Goal: Find specific page/section: Find specific page/section

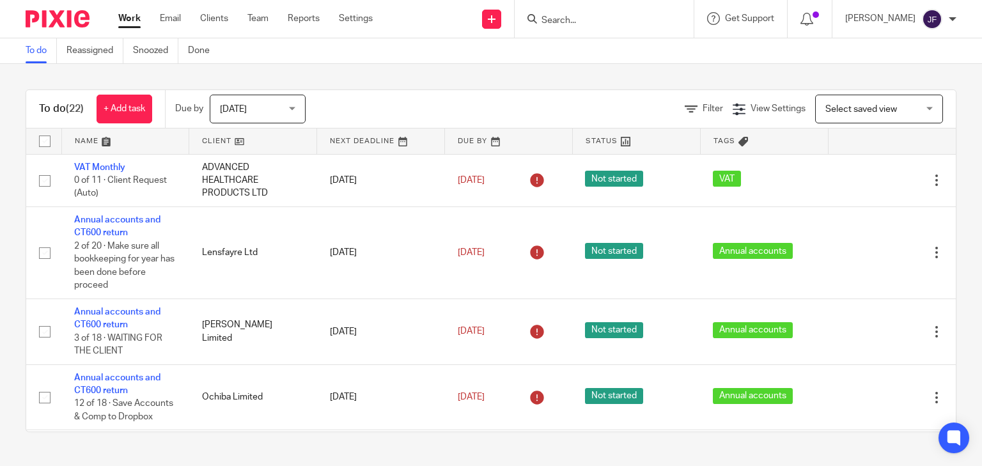
click at [619, 20] on input "Search" at bounding box center [597, 21] width 115 height 12
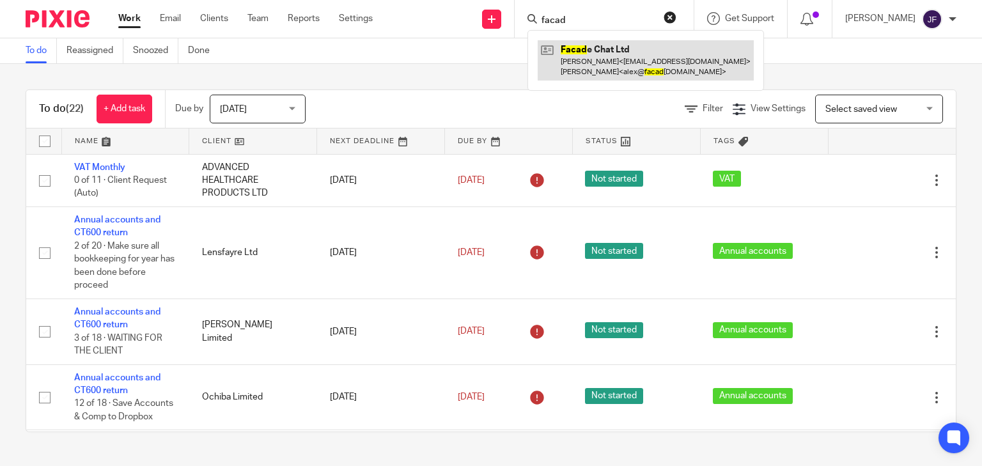
type input "facad"
click at [714, 54] on link at bounding box center [646, 60] width 216 height 40
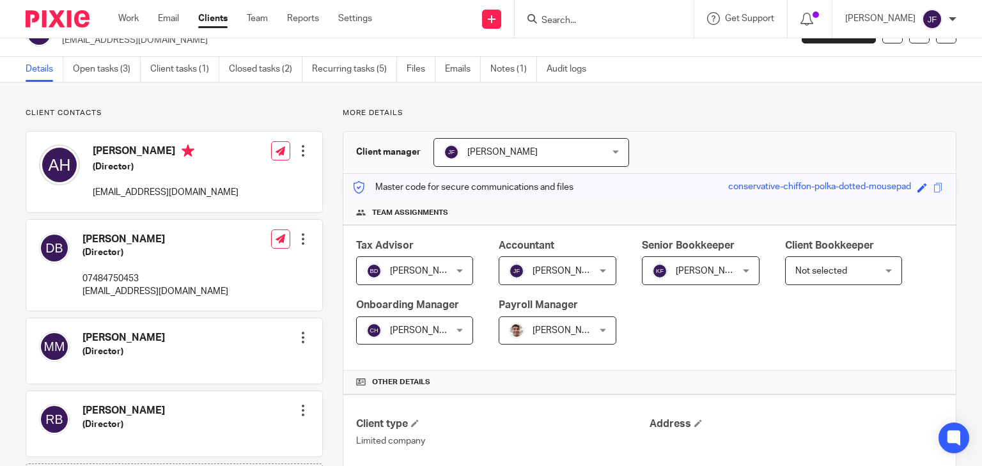
scroll to position [51, 0]
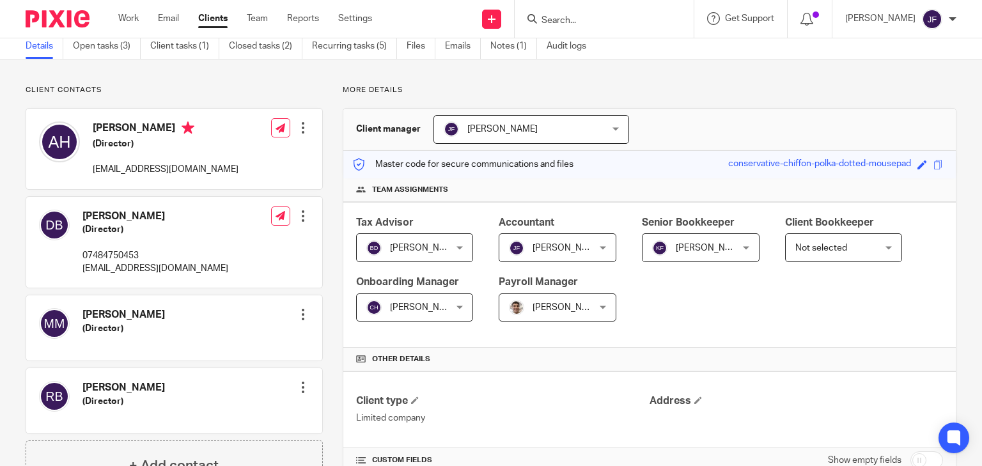
drag, startPoint x: 81, startPoint y: 212, endPoint x: 161, endPoint y: 217, distance: 80.7
click at [161, 217] on div "Dominic Beeson (Director) 07484750453 dominicraebeeson@gmail.com" at bounding box center [133, 242] width 189 height 79
copy h4 "Dominic Beeson"
drag, startPoint x: 86, startPoint y: 387, endPoint x: 125, endPoint y: 386, distance: 39.0
click at [125, 386] on h4 "Ryan Browell" at bounding box center [123, 387] width 82 height 13
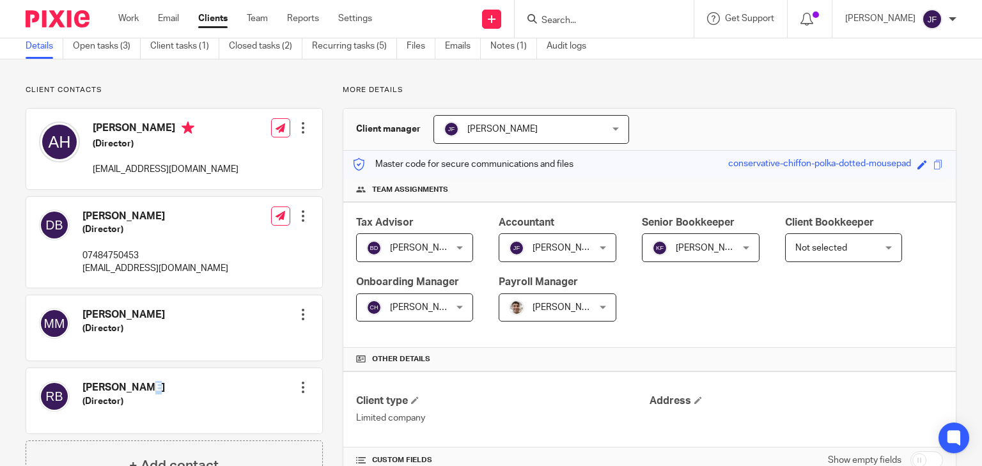
click at [86, 385] on h4 "Ryan Browell" at bounding box center [123, 387] width 82 height 13
drag, startPoint x: 184, startPoint y: 382, endPoint x: 110, endPoint y: 386, distance: 74.3
click at [183, 384] on div "Ryan Browell (Director) Edit contact Create client from contact Export data Mak…" at bounding box center [174, 400] width 296 height 65
drag, startPoint x: 82, startPoint y: 385, endPoint x: 158, endPoint y: 387, distance: 76.1
click at [158, 387] on div "Ryan Browell (Director) Edit contact Create client from contact Export data Mak…" at bounding box center [174, 400] width 296 height 65
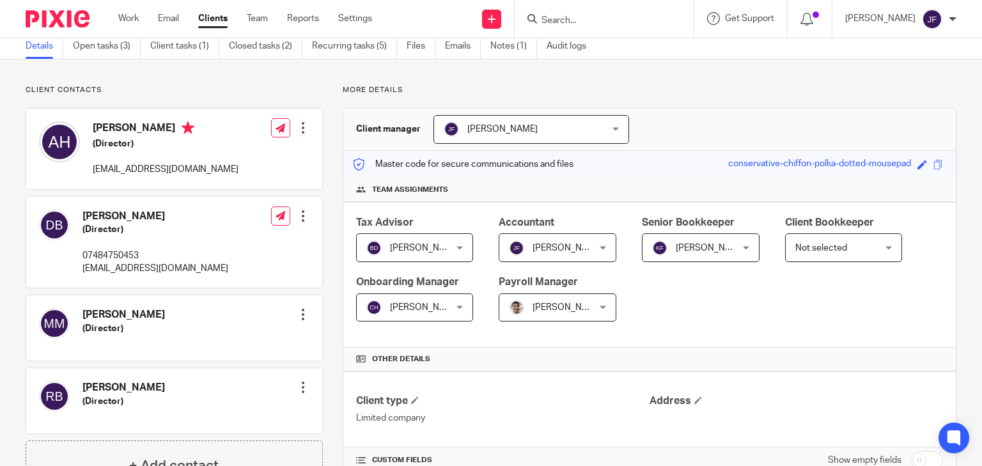
copy h4 "Ryan Browell"
